Goal: Use online tool/utility

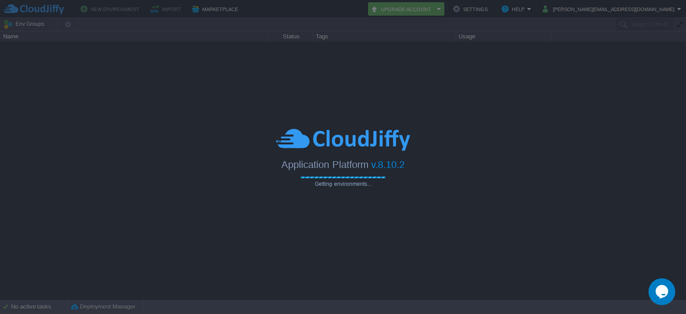
type input "Search (Ctrl+F)"
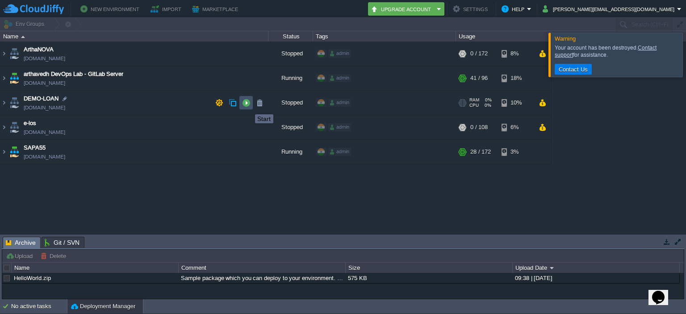
click at [248, 106] on button "button" at bounding box center [246, 103] width 8 height 8
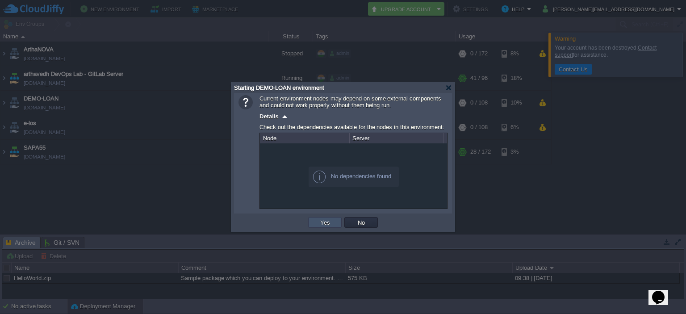
click at [326, 225] on button "Yes" at bounding box center [325, 222] width 15 height 8
